Goal: Navigation & Orientation: Find specific page/section

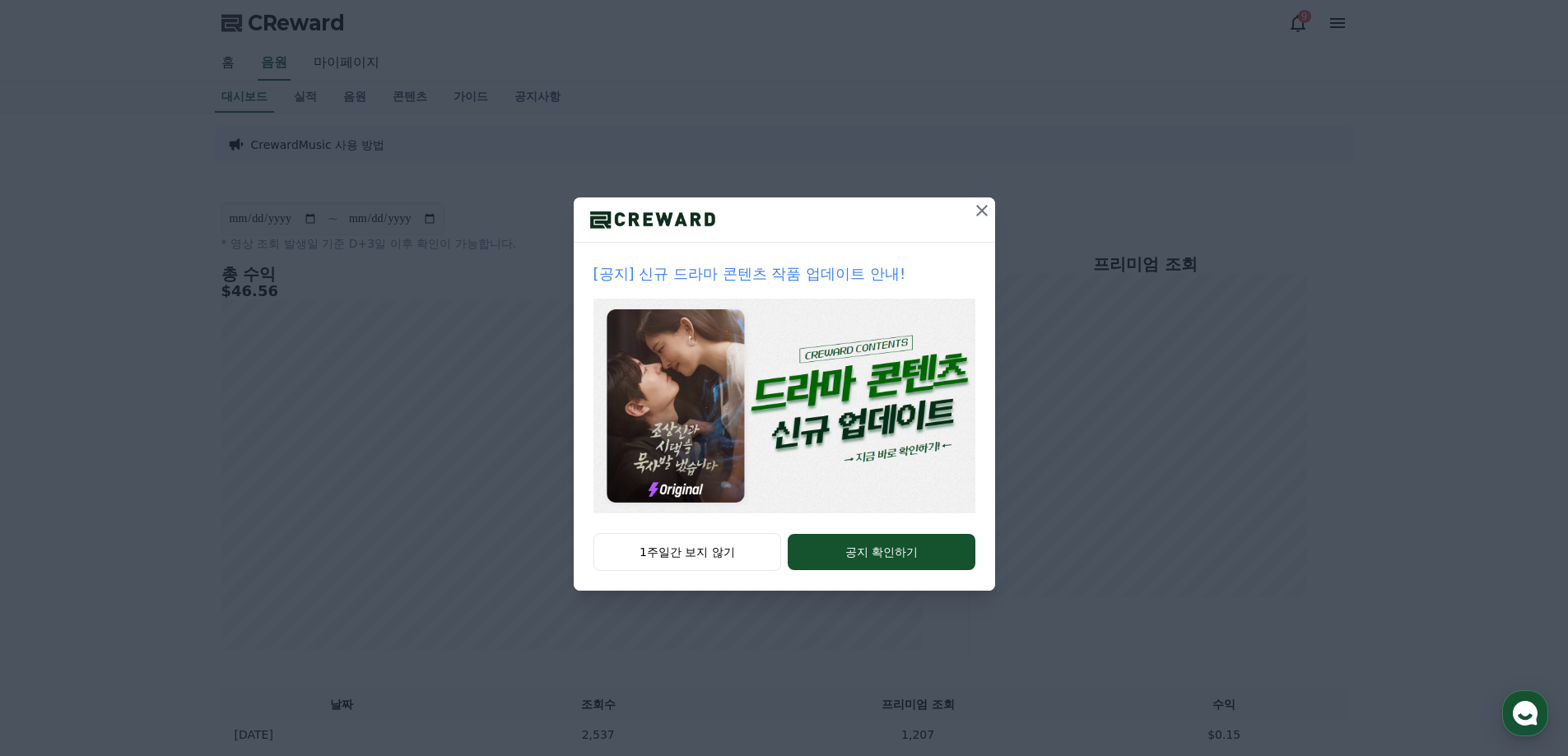
click at [974, 211] on icon at bounding box center [982, 211] width 20 height 20
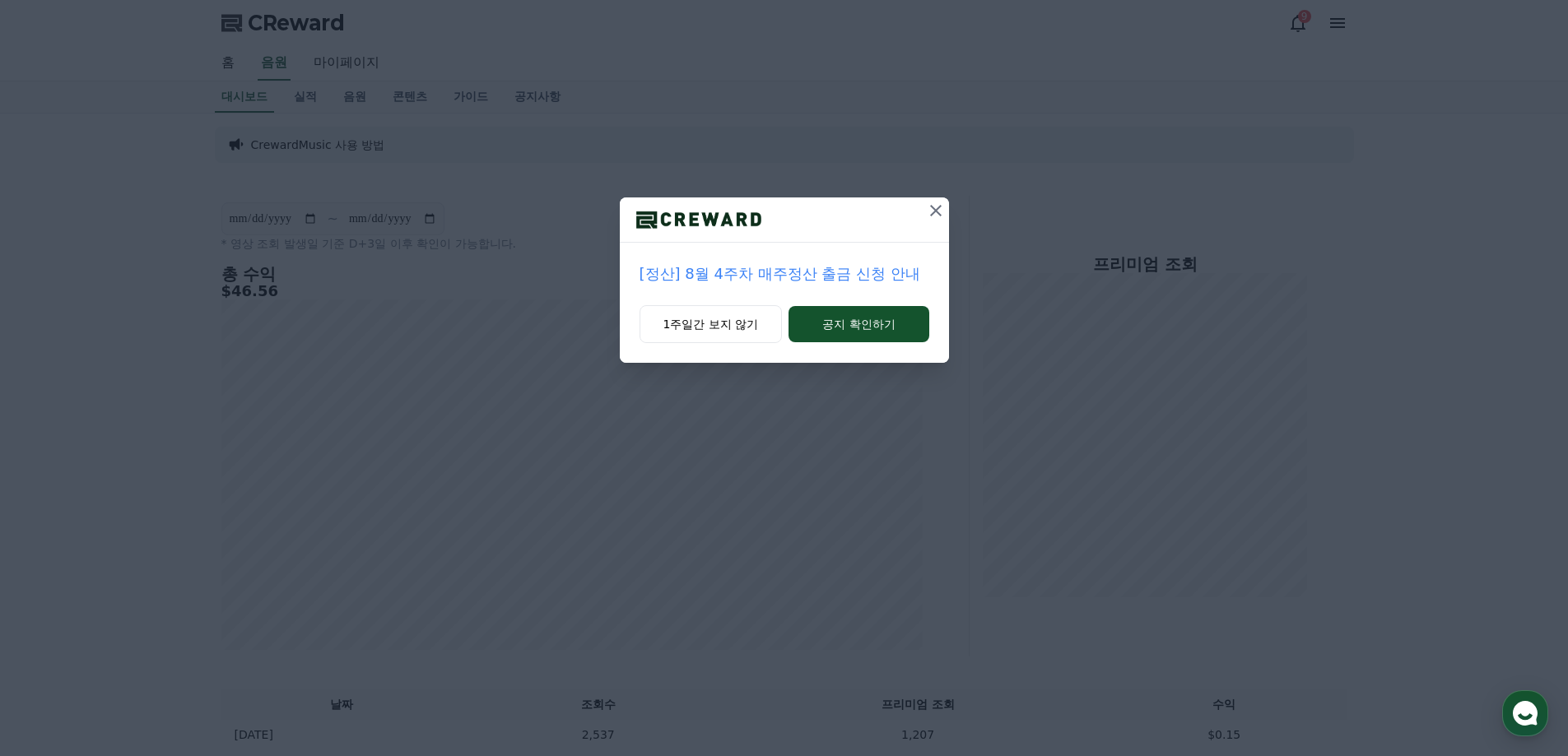
click at [934, 211] on icon at bounding box center [936, 211] width 20 height 20
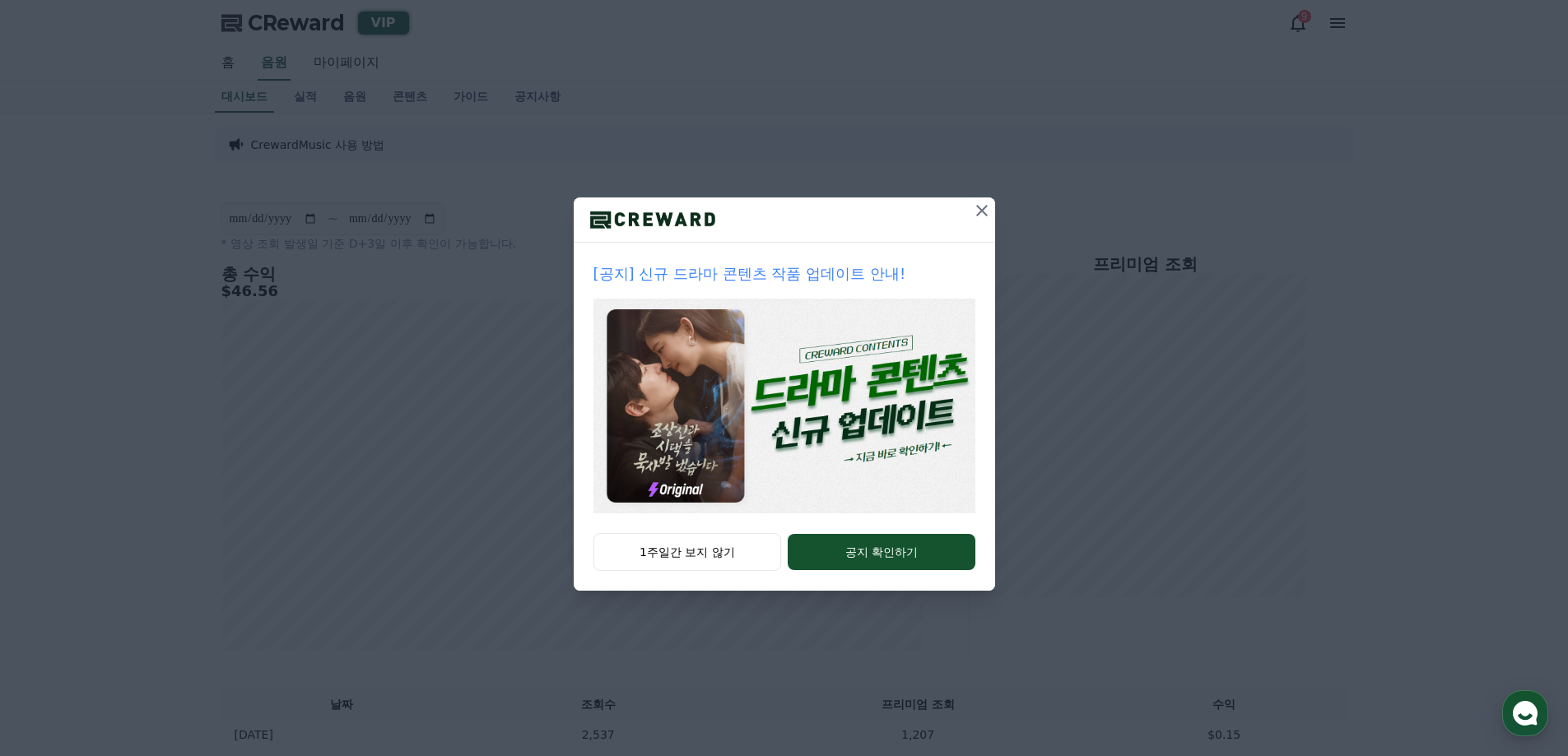
click at [976, 216] on icon at bounding box center [982, 211] width 20 height 20
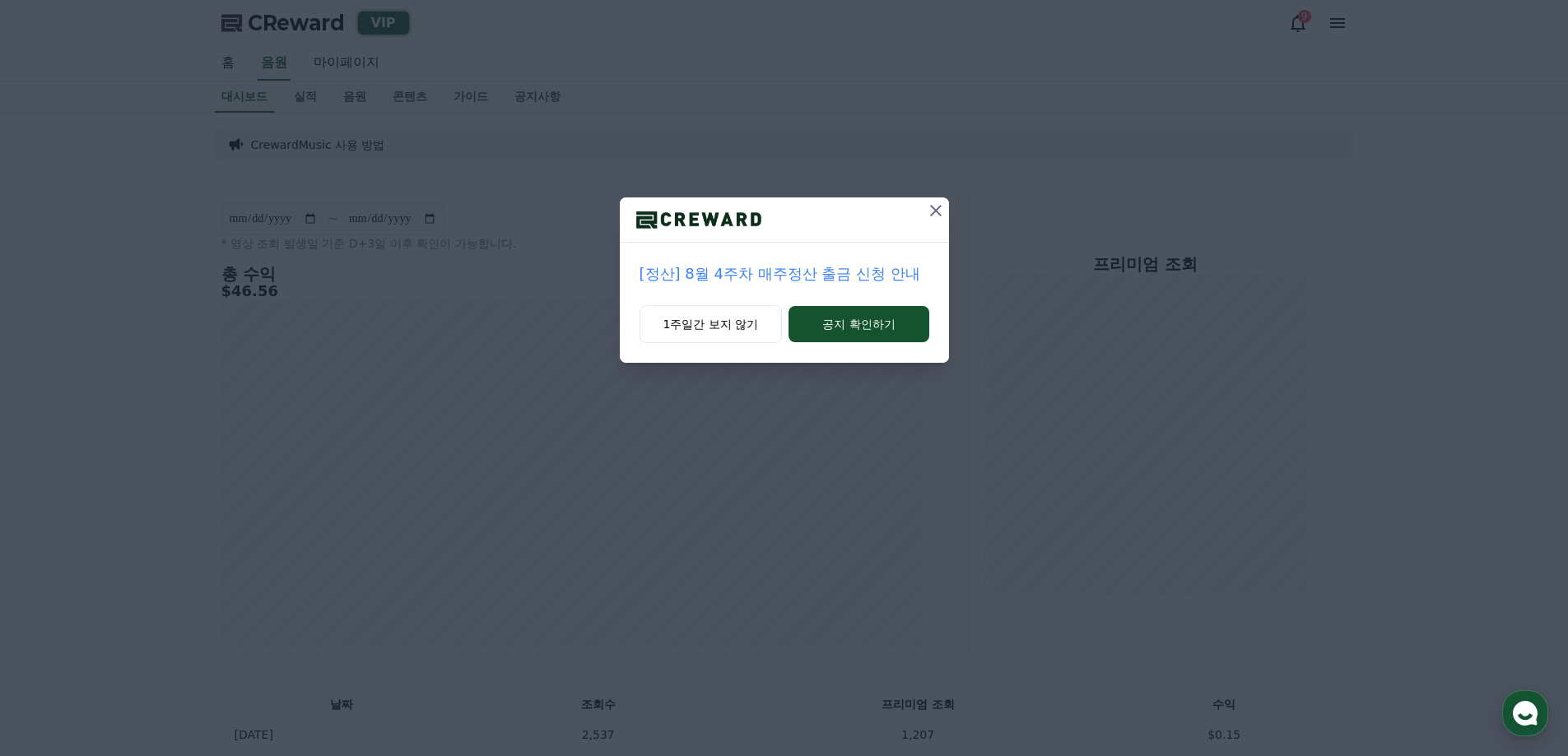
click at [936, 208] on icon at bounding box center [936, 211] width 20 height 20
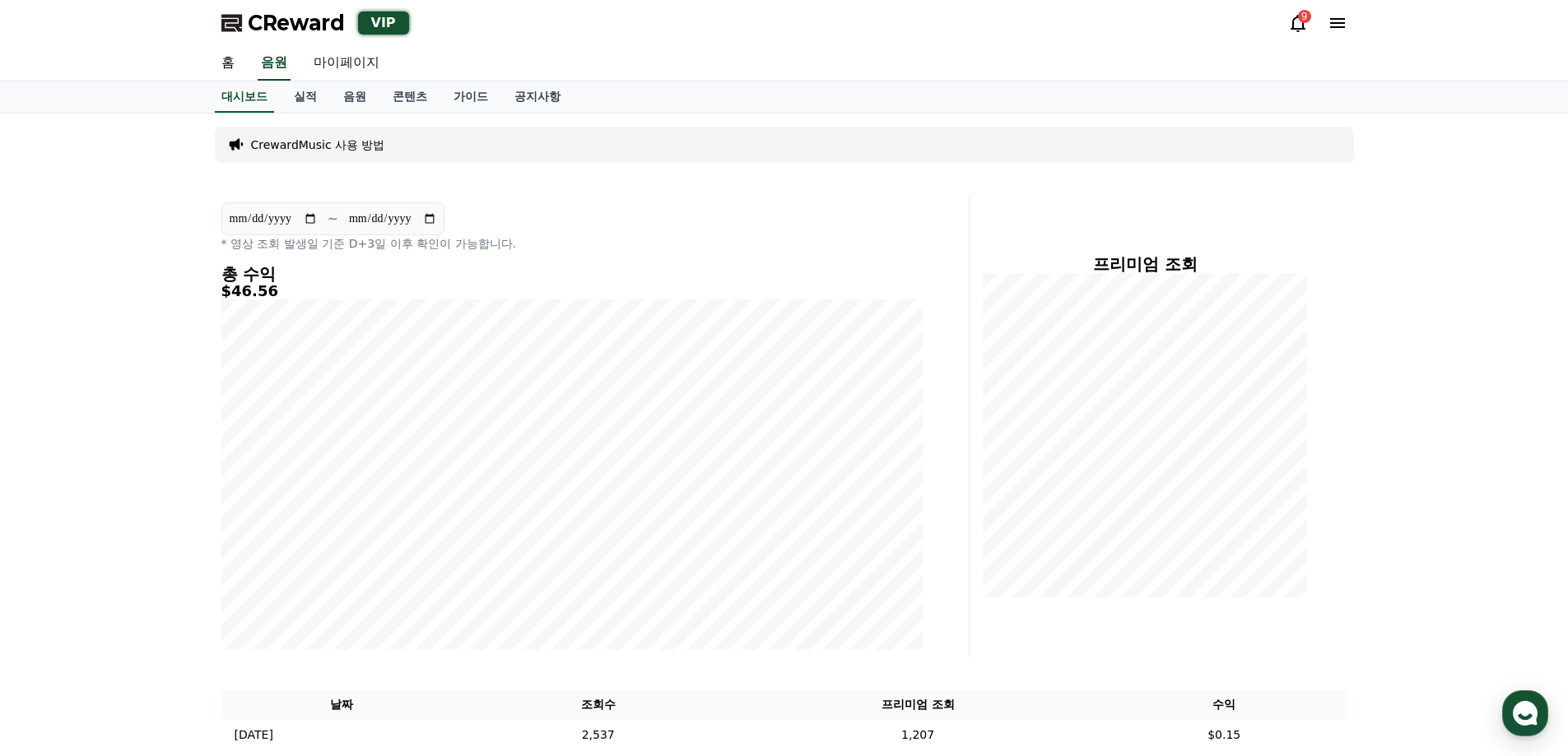
click at [345, 71] on link "마이페이지" at bounding box center [346, 63] width 92 height 34
select select "**********"
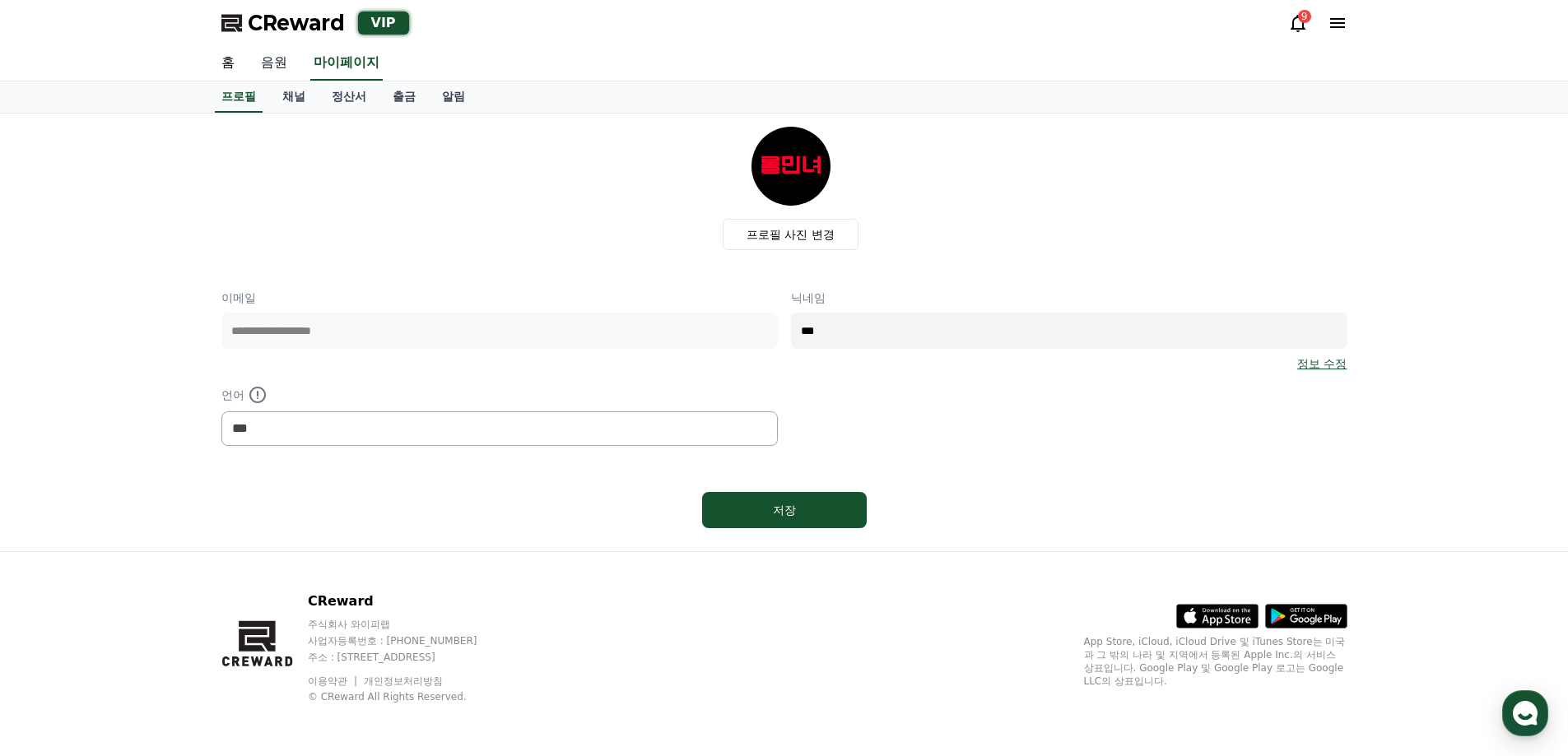
click at [277, 57] on link "음원" at bounding box center [274, 63] width 53 height 34
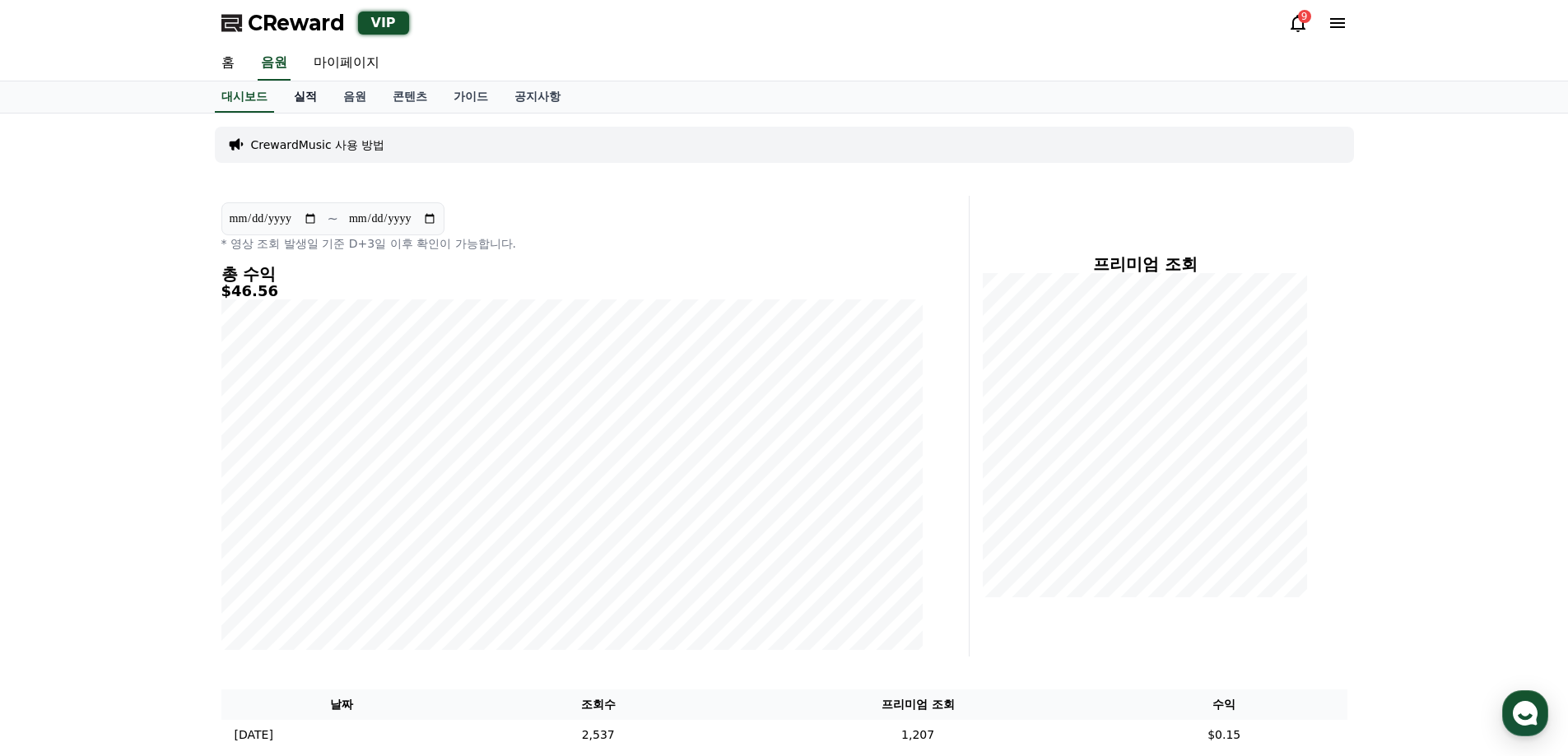
click at [318, 100] on link "실적" at bounding box center [305, 97] width 49 height 31
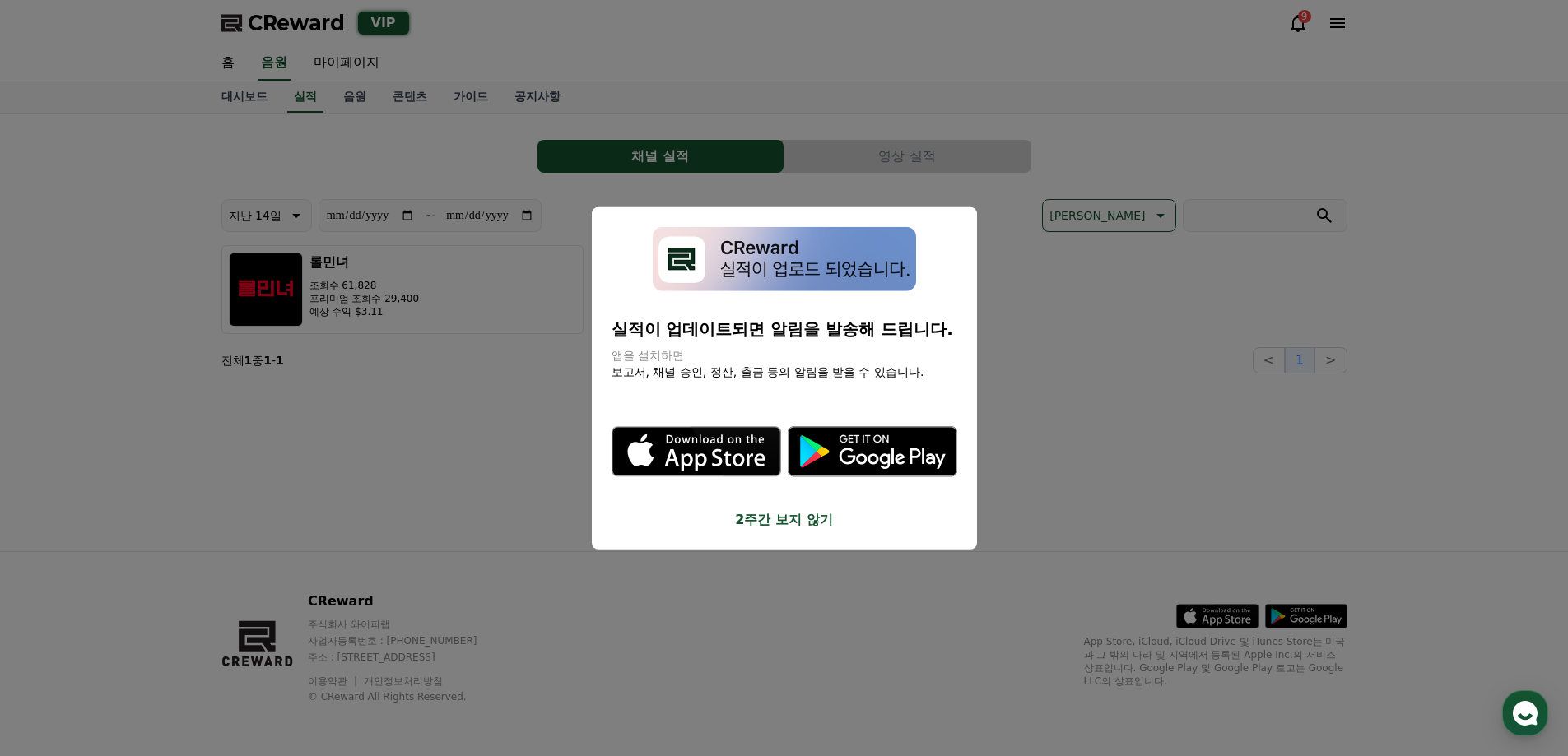
click at [528, 386] on button "close modal" at bounding box center [784, 378] width 1568 height 756
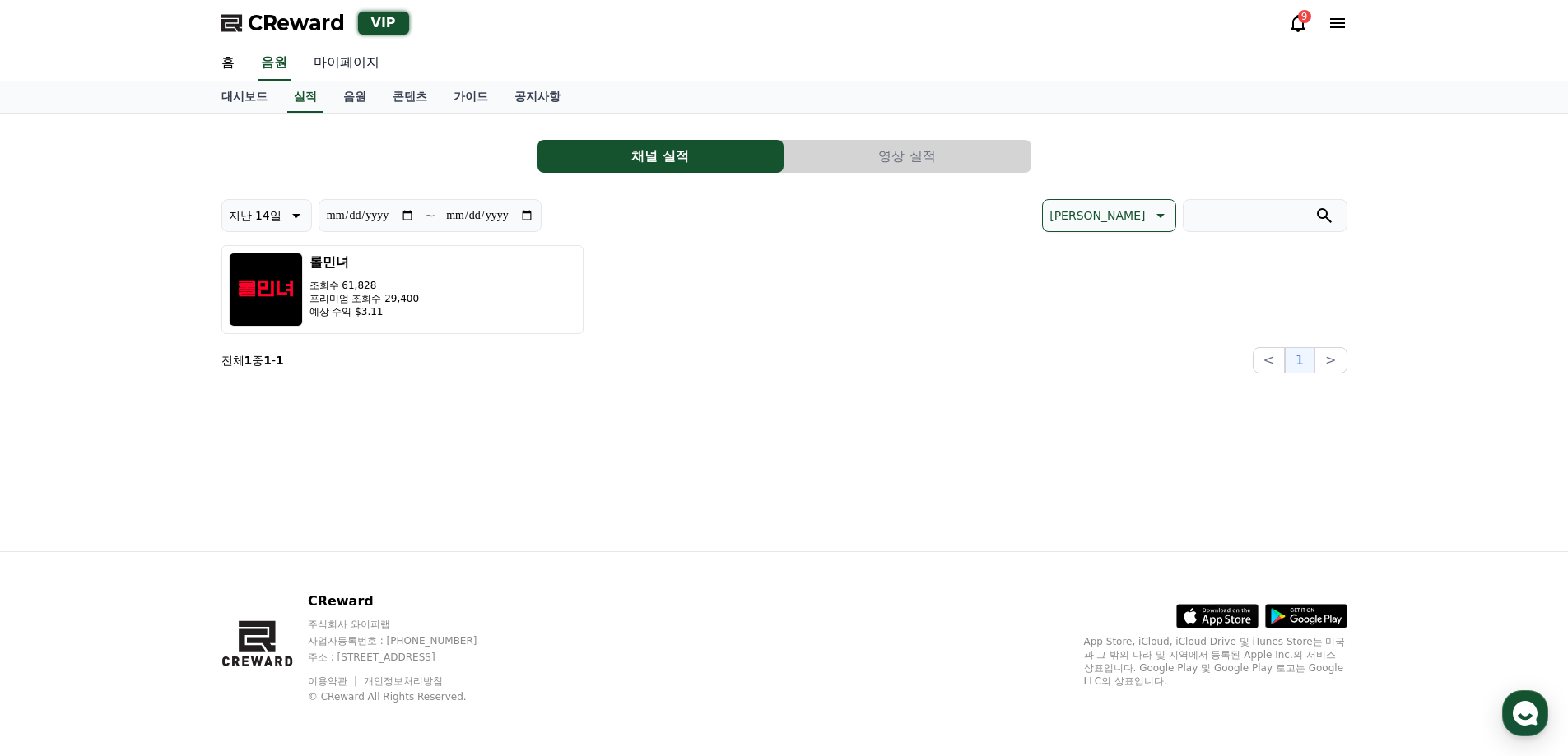
click at [365, 66] on link "마이페이지" at bounding box center [346, 63] width 92 height 34
select select "**********"
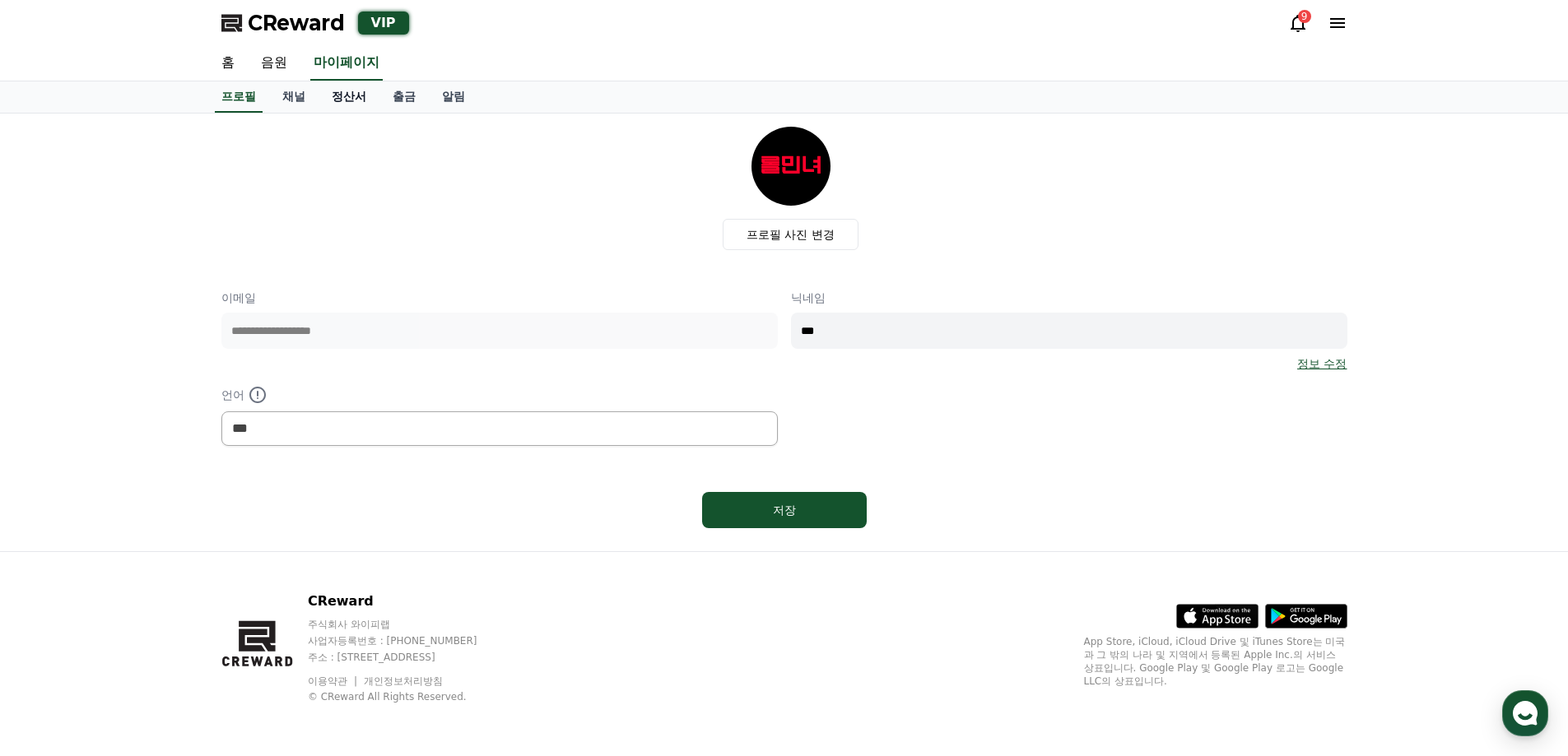
click at [338, 99] on link "정산서" at bounding box center [349, 97] width 61 height 31
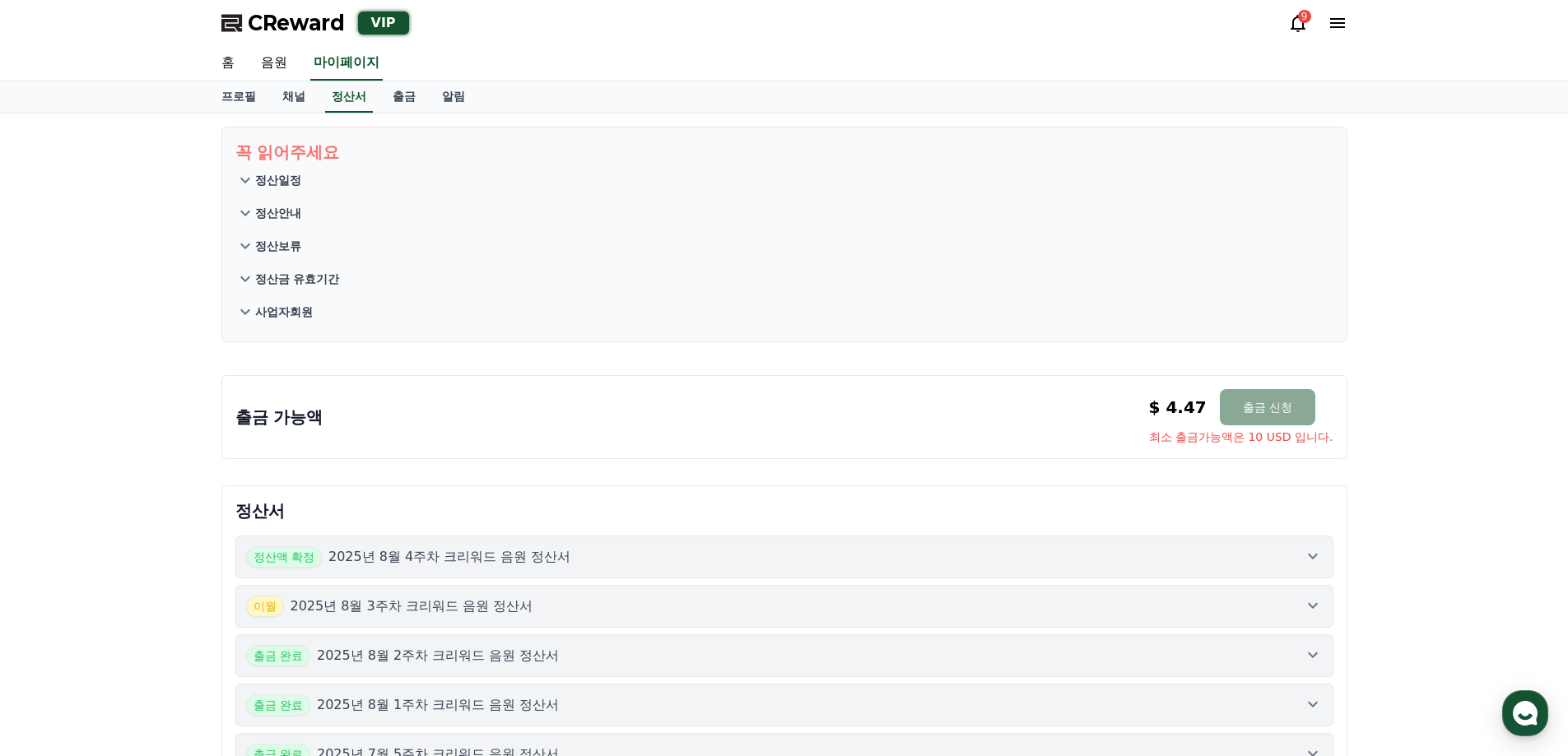
click at [223, 66] on link "홈" at bounding box center [227, 63] width 39 height 34
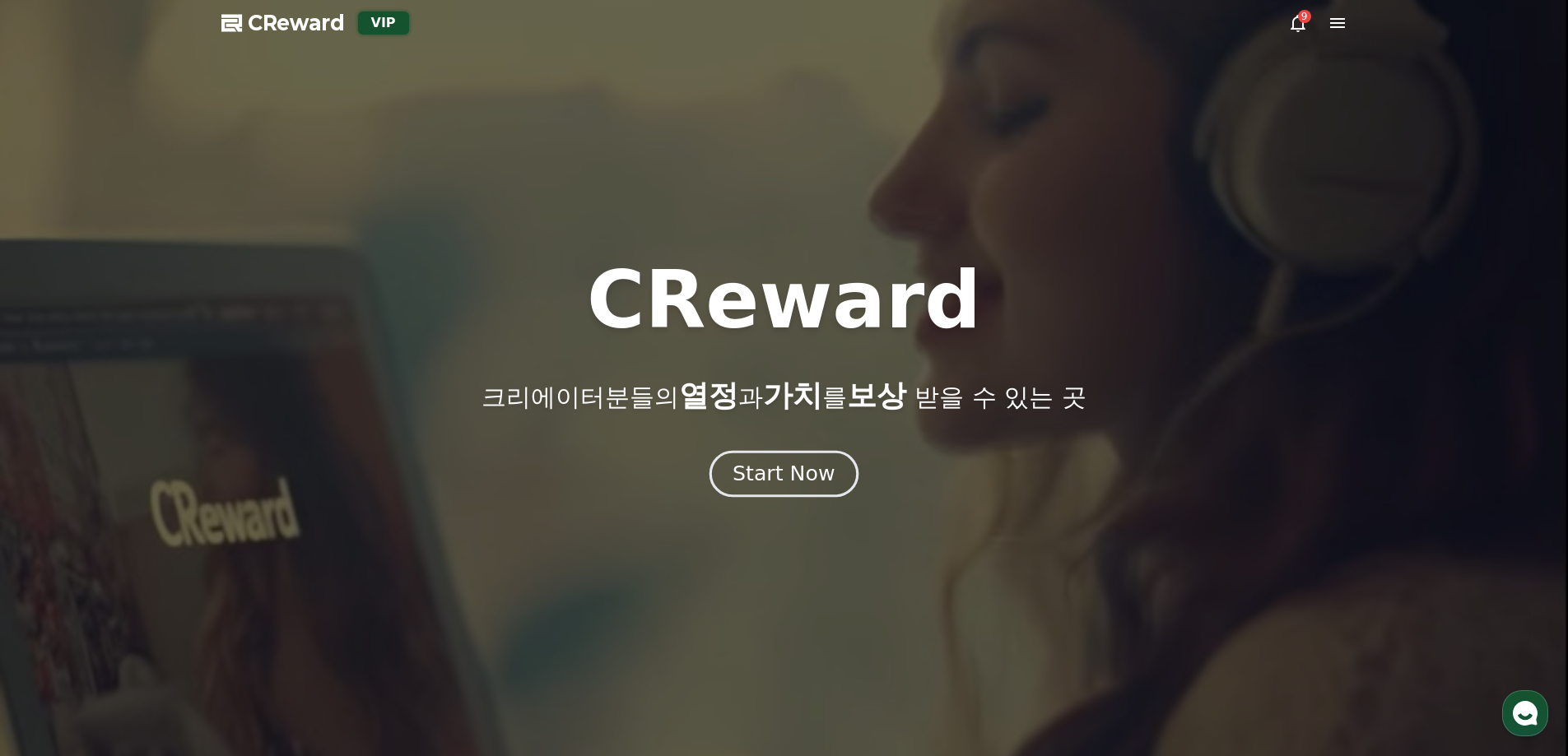
click at [786, 475] on div "Start Now" at bounding box center [783, 474] width 102 height 28
